Goal: Information Seeking & Learning: Find specific fact

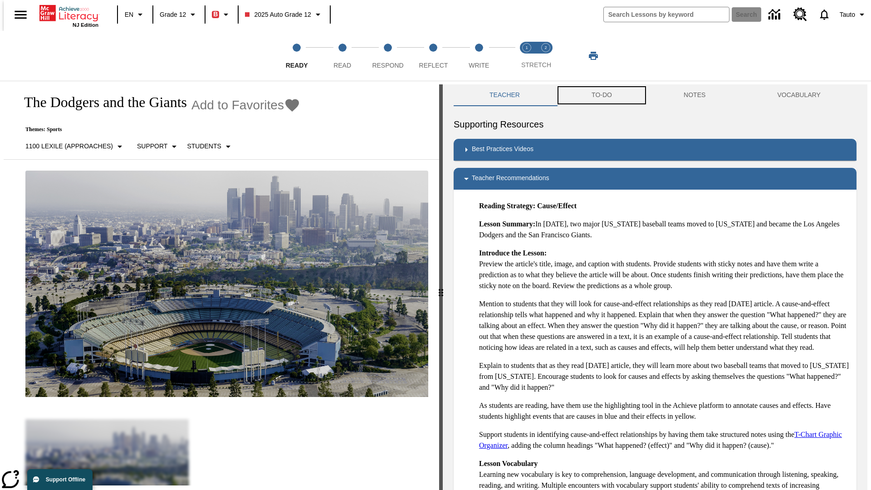
click at [601, 95] on button "TO-DO" at bounding box center [602, 95] width 92 height 22
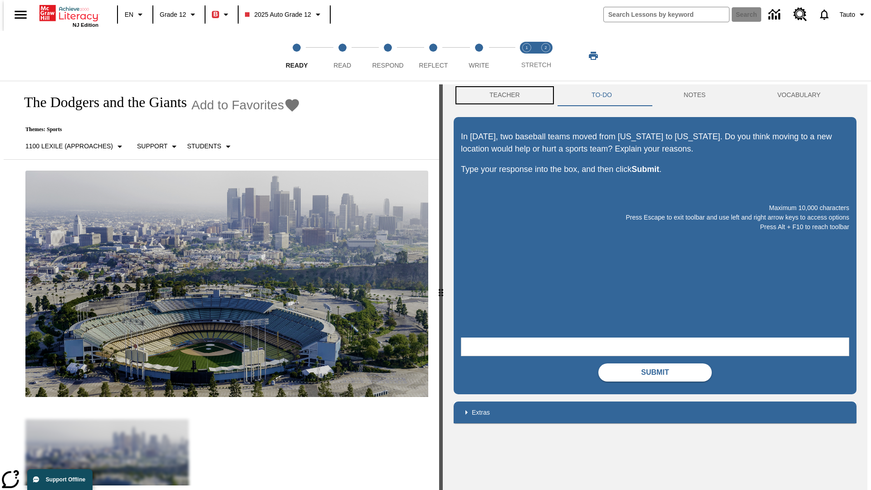
scroll to position [0, 0]
click at [502, 95] on button "Teacher" at bounding box center [505, 95] width 102 height 22
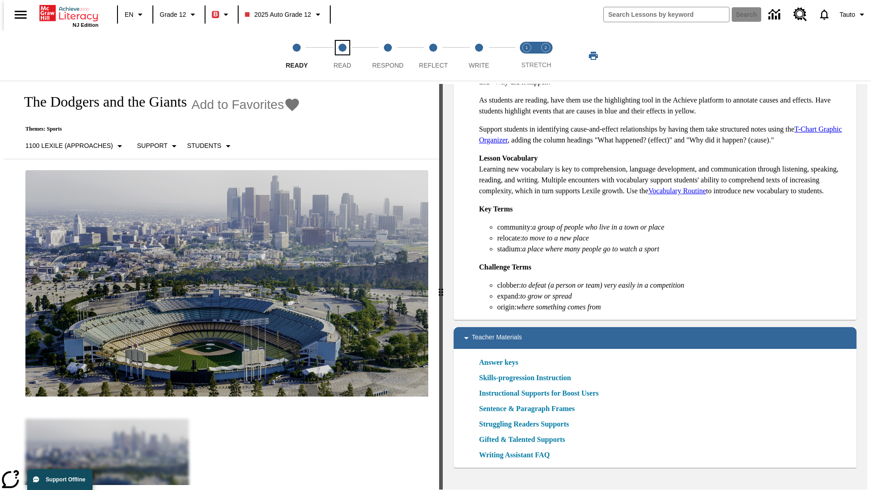
click at [342, 56] on span "Read" at bounding box center [343, 62] width 18 height 16
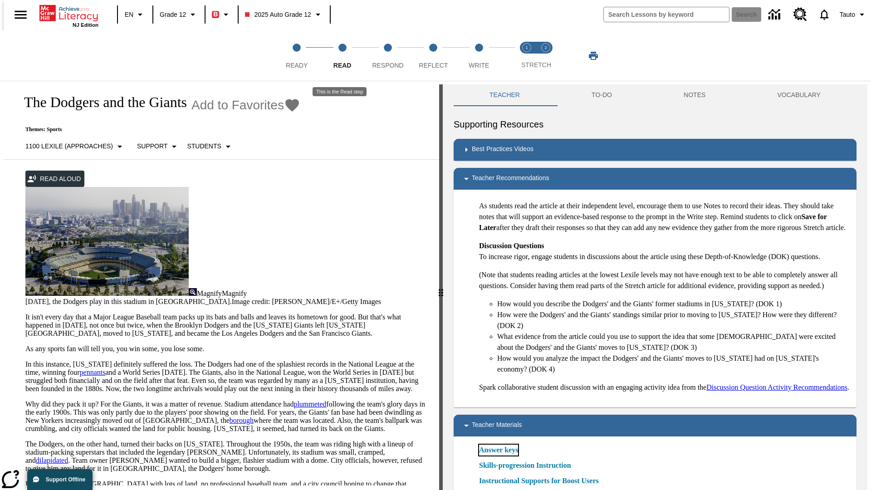
click at [498, 456] on link "Answer keys" at bounding box center [498, 450] width 39 height 11
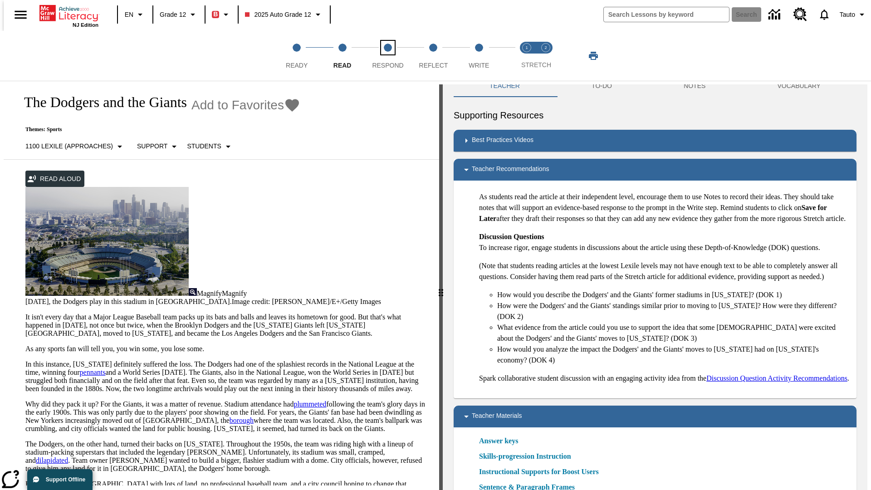
click at [388, 56] on span "Respond" at bounding box center [387, 62] width 31 height 16
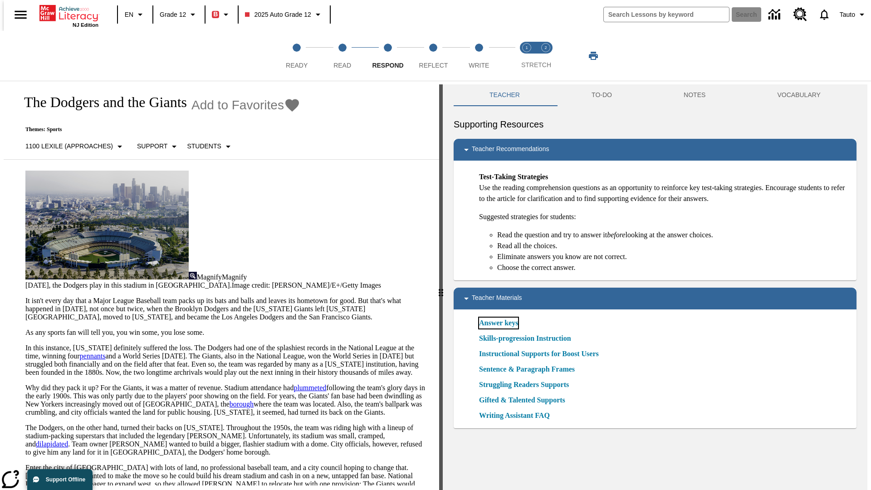
click at [498, 323] on link "Answer keys" at bounding box center [498, 323] width 39 height 11
click at [433, 56] on span "Reflect" at bounding box center [433, 62] width 29 height 16
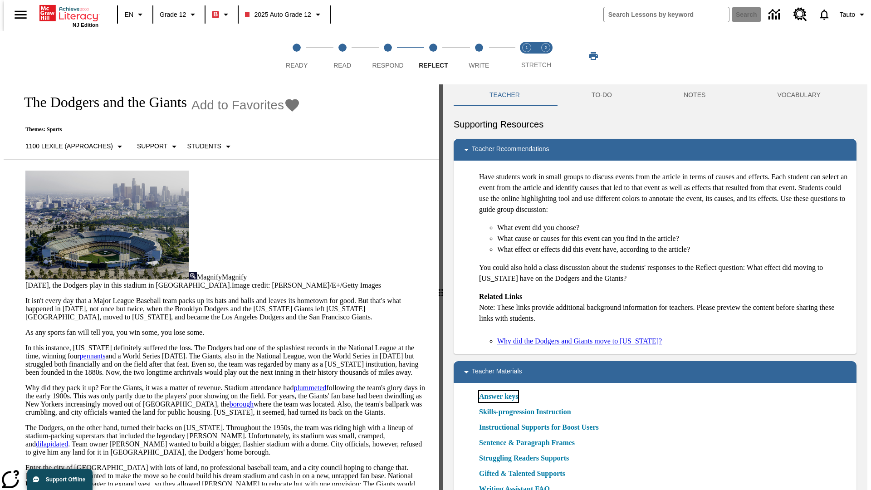
click at [498, 397] on link "Answer keys" at bounding box center [498, 396] width 39 height 11
